Goal: Complete application form

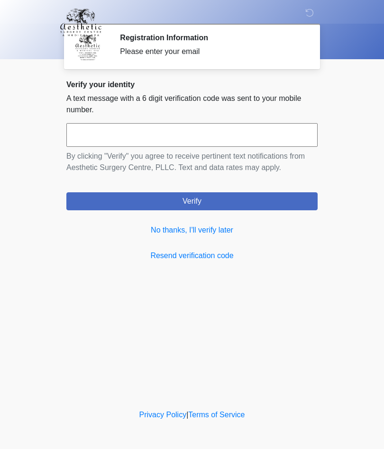
click at [213, 229] on link "No thanks, I'll verify later" at bounding box center [191, 229] width 251 height 11
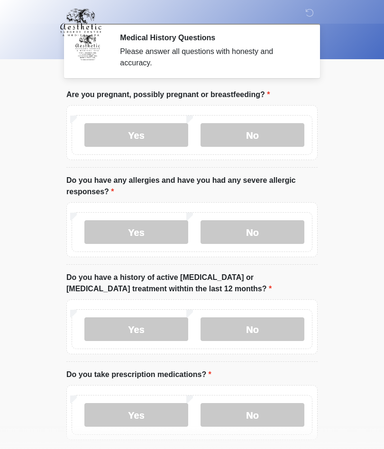
click at [271, 136] on label "No" at bounding box center [252, 135] width 104 height 24
click at [272, 228] on label "No" at bounding box center [252, 232] width 104 height 24
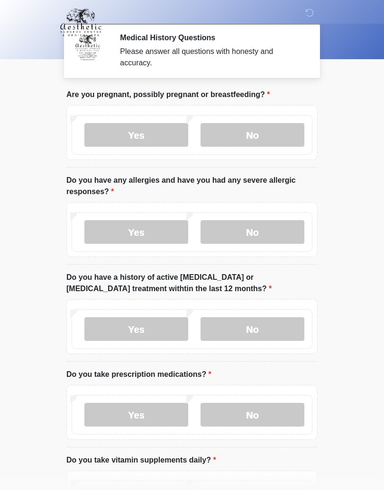
click at [273, 336] on label "No" at bounding box center [252, 329] width 104 height 24
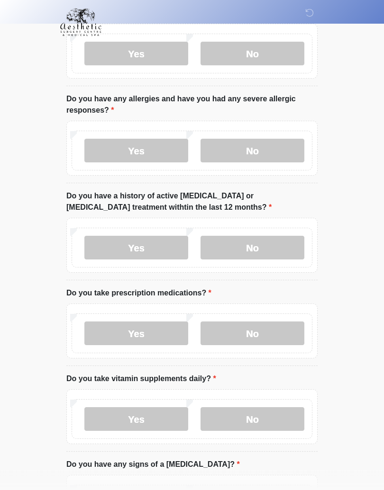
click at [272, 338] on label "No" at bounding box center [252, 334] width 104 height 24
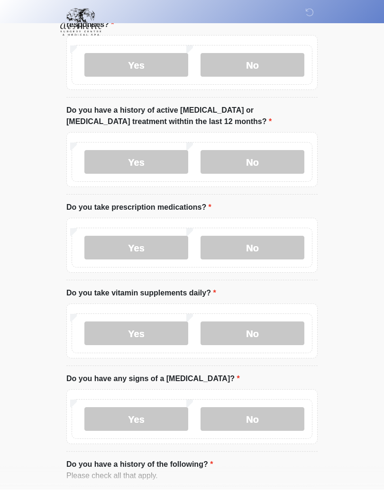
click at [164, 336] on label "Yes" at bounding box center [136, 334] width 104 height 24
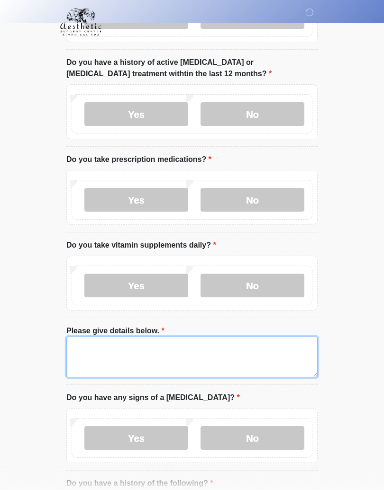
click at [152, 355] on textarea "Please give details below." at bounding box center [191, 357] width 251 height 41
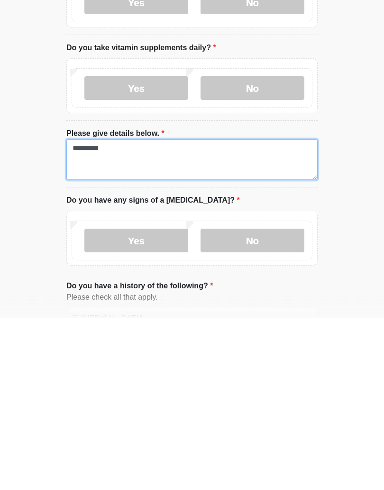
type textarea "*********"
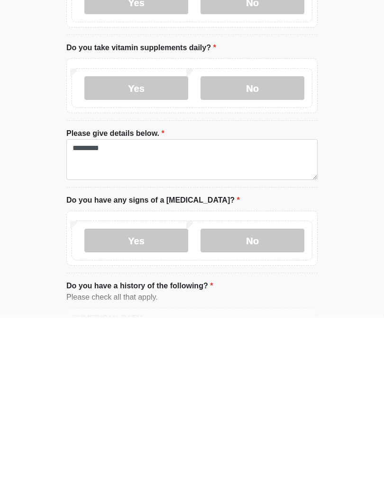
click at [239, 402] on label "No" at bounding box center [252, 414] width 104 height 24
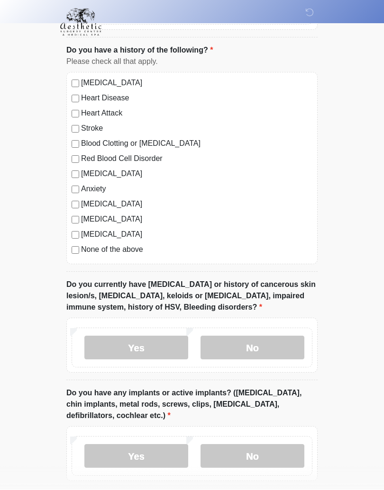
scroll to position [649, 0]
click at [236, 348] on label "No" at bounding box center [252, 347] width 104 height 24
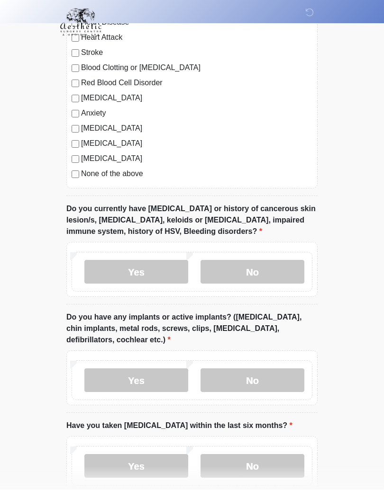
click at [283, 383] on label "No" at bounding box center [252, 381] width 104 height 24
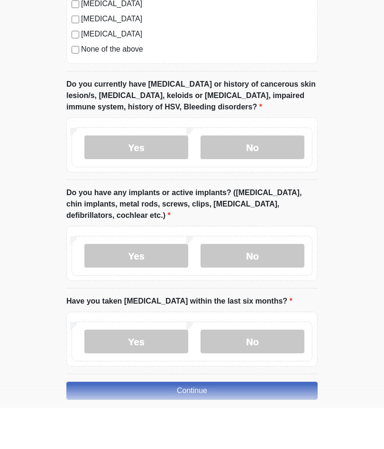
scroll to position [848, 0]
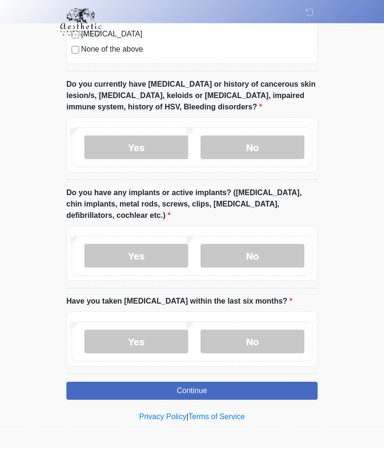
click at [271, 340] on label "No" at bounding box center [252, 342] width 104 height 24
click at [241, 391] on button "Continue" at bounding box center [191, 391] width 251 height 18
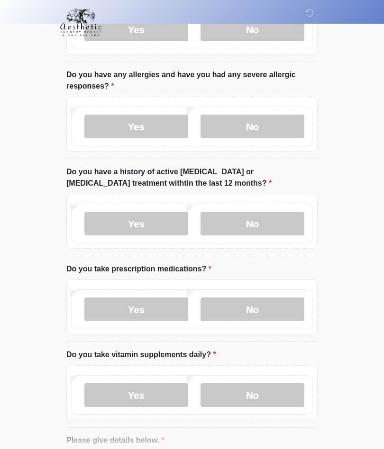
scroll to position [0, 0]
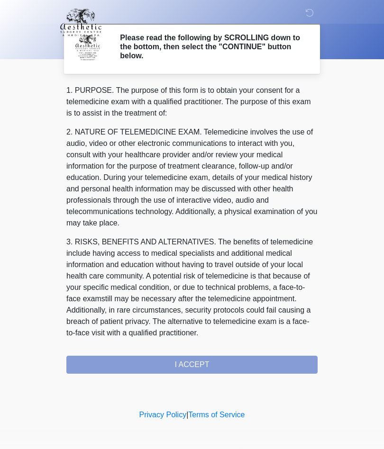
click at [261, 367] on div "1. PURPOSE. The purpose of this form is to obtain your consent for a telemedici…" at bounding box center [191, 229] width 251 height 289
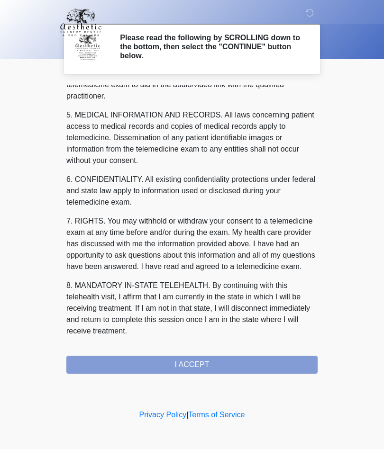
scroll to position [301, 0]
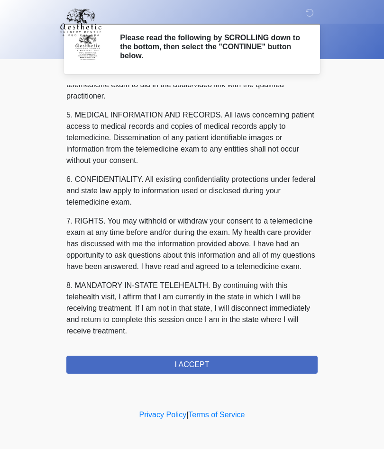
click at [214, 367] on button "I ACCEPT" at bounding box center [191, 365] width 251 height 18
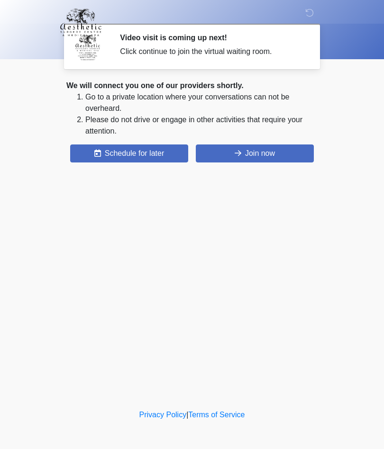
click at [239, 150] on icon at bounding box center [237, 153] width 7 height 8
